Goal: Information Seeking & Learning: Check status

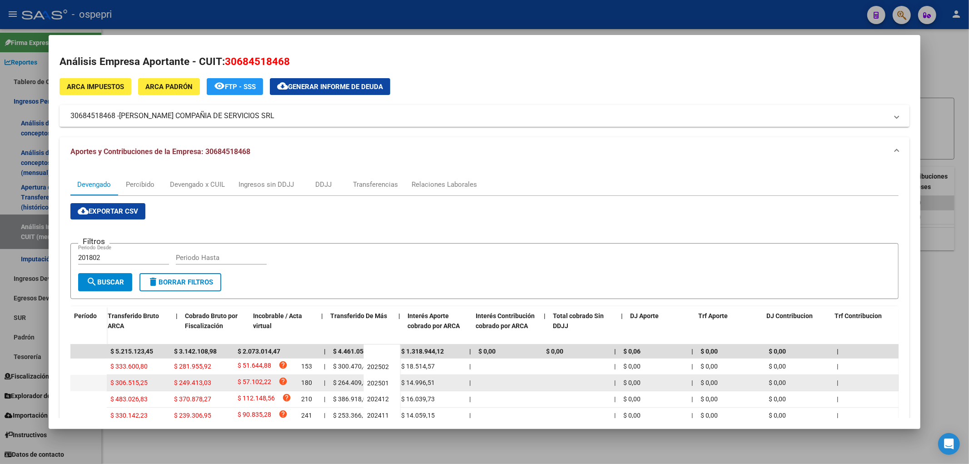
scroll to position [0, 293]
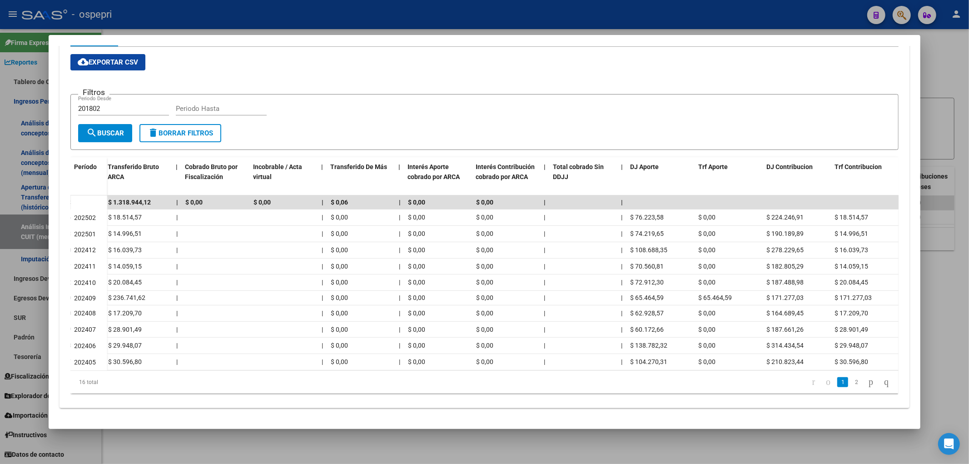
drag, startPoint x: 932, startPoint y: 82, endPoint x: 784, endPoint y: 100, distance: 149.3
click at [928, 85] on div at bounding box center [484, 232] width 969 height 464
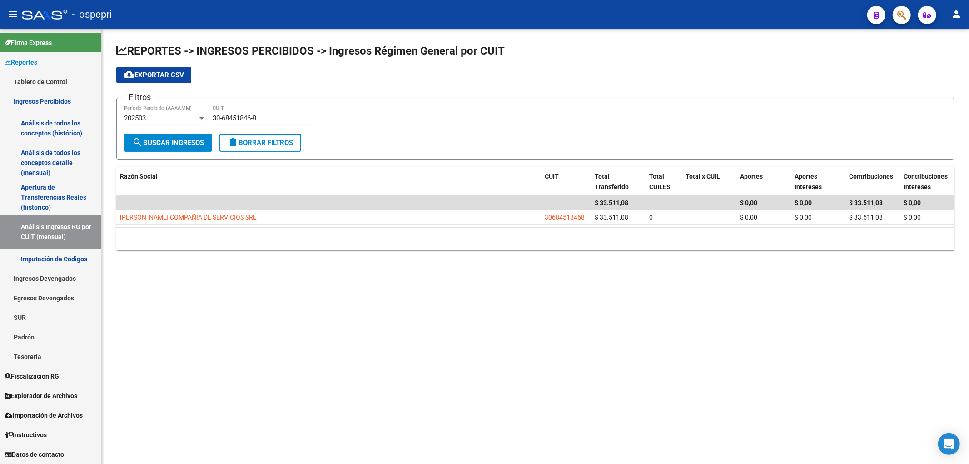
click at [133, 367] on mat-sidenav-content "REPORTES -> INGRESOS PERCIBIDOS -> Ingresos Régimen General por CUIT cloud_down…" at bounding box center [536, 246] width 868 height 435
drag, startPoint x: 287, startPoint y: 124, endPoint x: 273, endPoint y: 120, distance: 15.2
click at [274, 119] on div "30-68451846-8 CUIT" at bounding box center [264, 115] width 103 height 20
drag, startPoint x: 273, startPoint y: 120, endPoint x: 82, endPoint y: 111, distance: 191.1
click at [82, 111] on mat-sidenav-container "Firma Express Reportes Tablero de Control Ingresos Percibidos Análisis de todos…" at bounding box center [484, 246] width 969 height 435
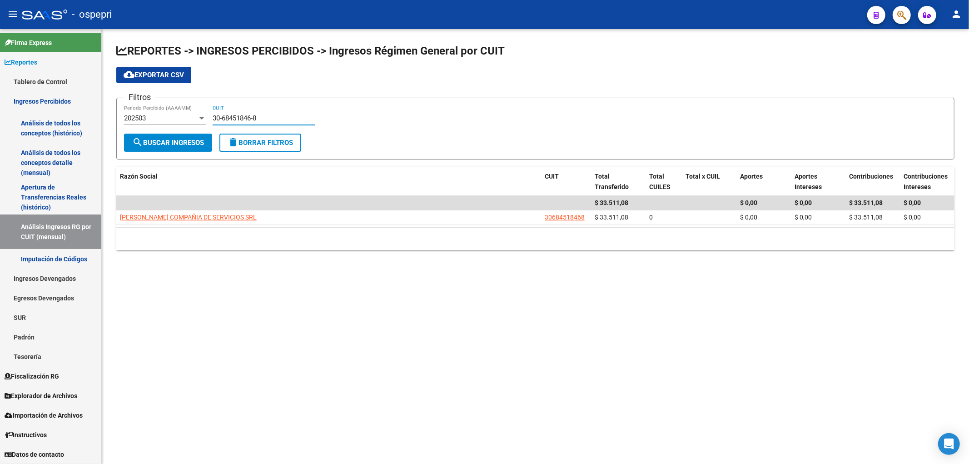
paste input "71066363-3"
type input "30-71066363-3"
click at [171, 148] on button "search Buscar Ingresos" at bounding box center [168, 143] width 88 height 18
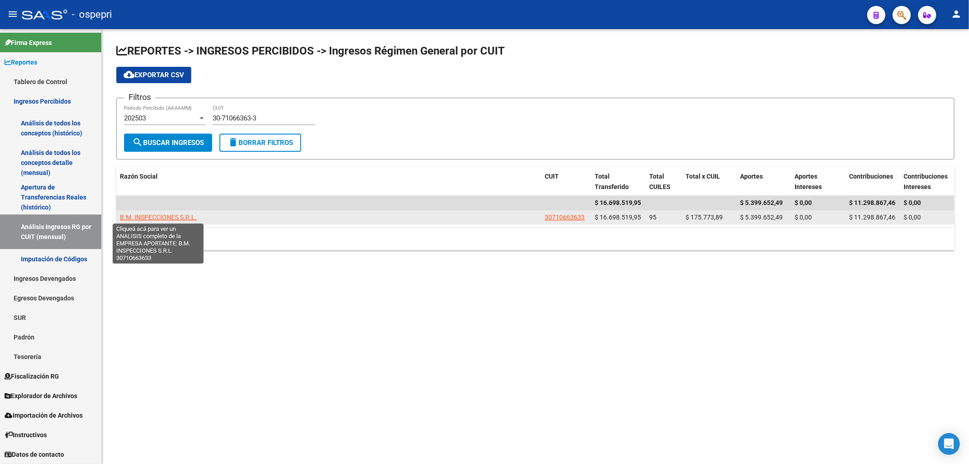
click at [174, 220] on span "B.M. INSPECCIONES S.R.L." at bounding box center [158, 217] width 77 height 7
type textarea "30710663633"
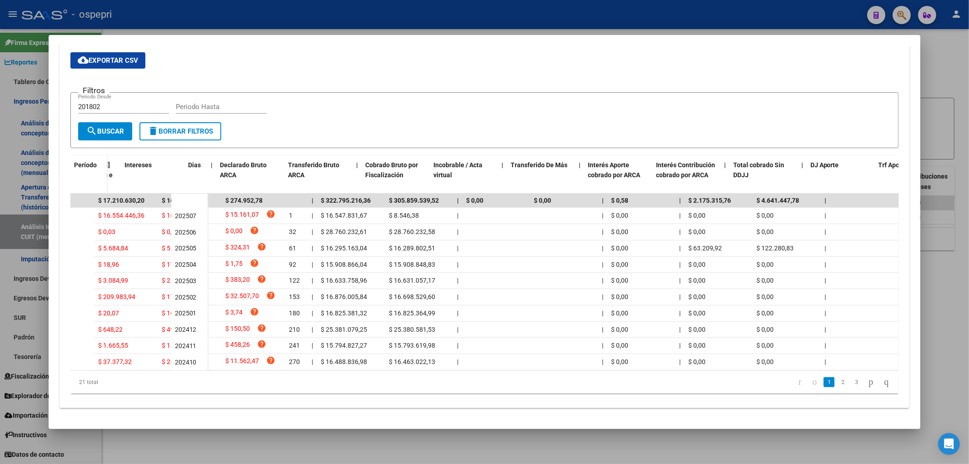
scroll to position [0, 0]
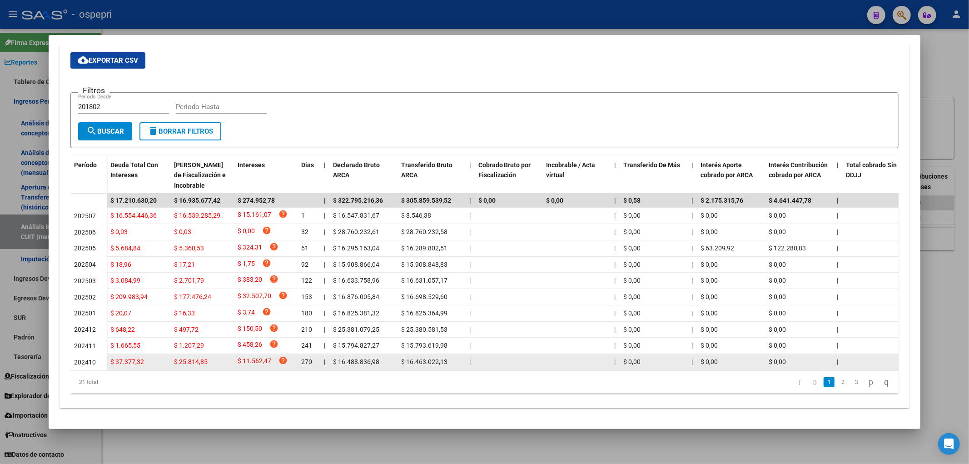
drag, startPoint x: 605, startPoint y: 362, endPoint x: 616, endPoint y: 367, distance: 12.2
click at [616, 367] on datatable-body "$ 17.210.630,20 $ 16.935.677,42 $ 274.952,78 | $ 322.795.216,36 $ 305.859.539,5…" at bounding box center [484, 282] width 829 height 177
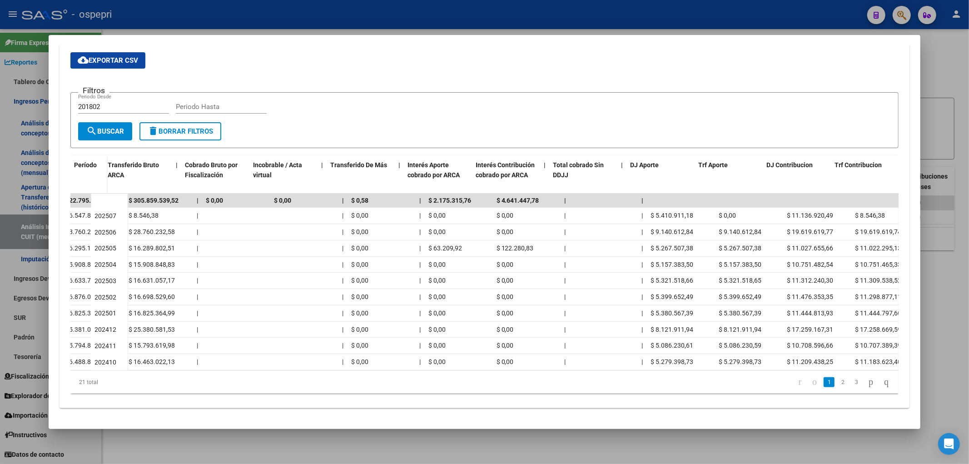
scroll to position [0, 293]
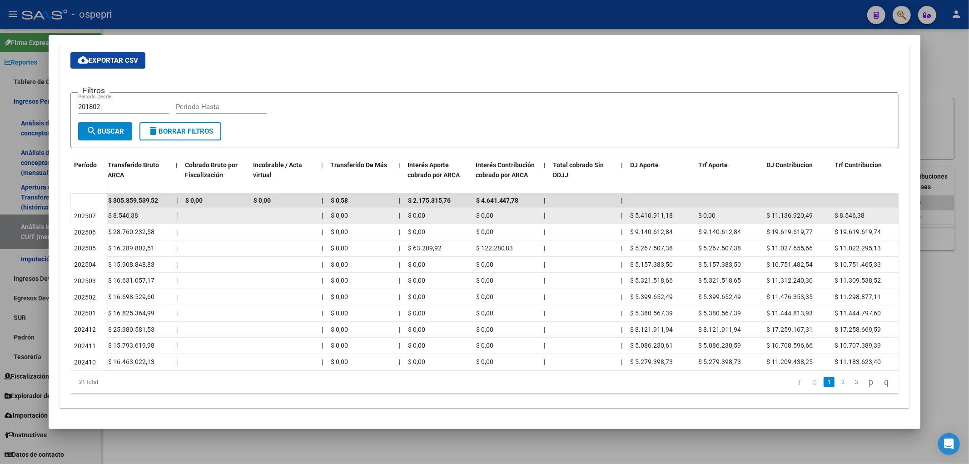
click at [655, 212] on span "$ 5.410.911,18" at bounding box center [652, 215] width 43 height 7
